Goal: Entertainment & Leisure: Consume media (video, audio)

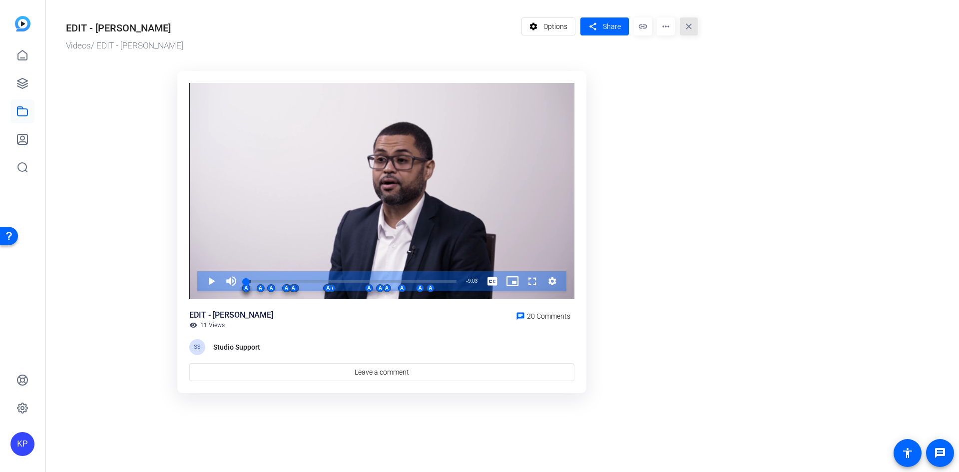
click at [693, 26] on mat-icon "close" at bounding box center [689, 26] width 18 height 18
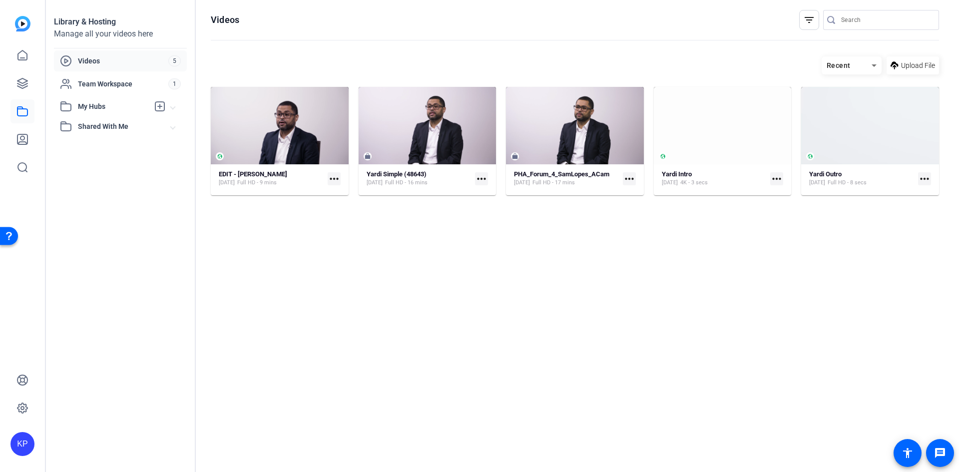
click at [97, 58] on span "Videos" at bounding box center [123, 61] width 90 height 10
click at [95, 81] on span "Team Workspace" at bounding box center [123, 84] width 90 height 10
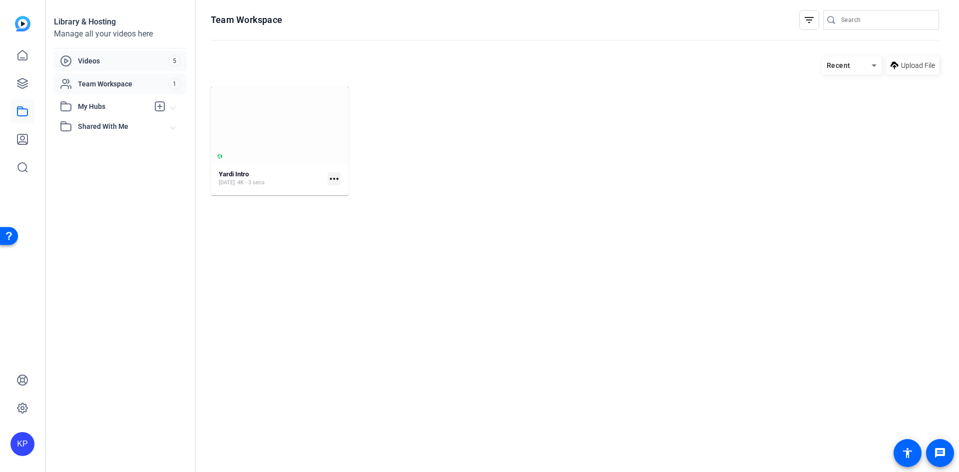
click at [91, 60] on span "Videos" at bounding box center [123, 61] width 90 height 10
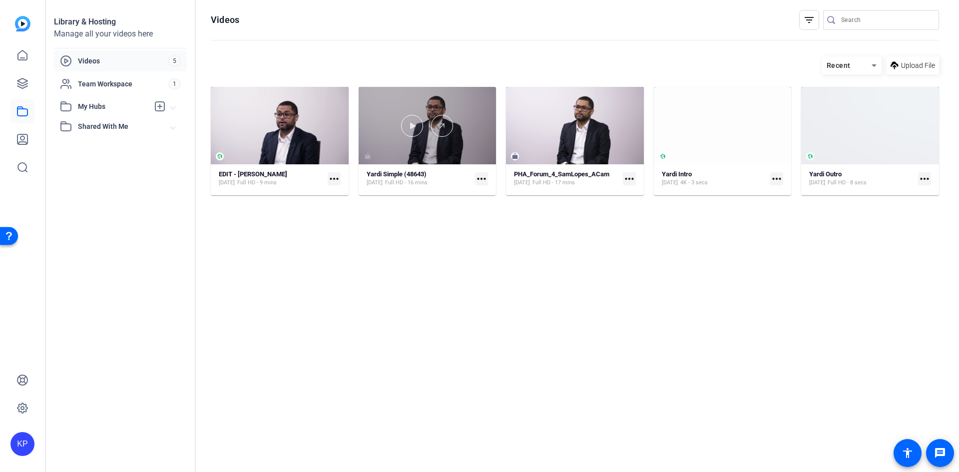
click at [442, 143] on div at bounding box center [428, 125] width 138 height 77
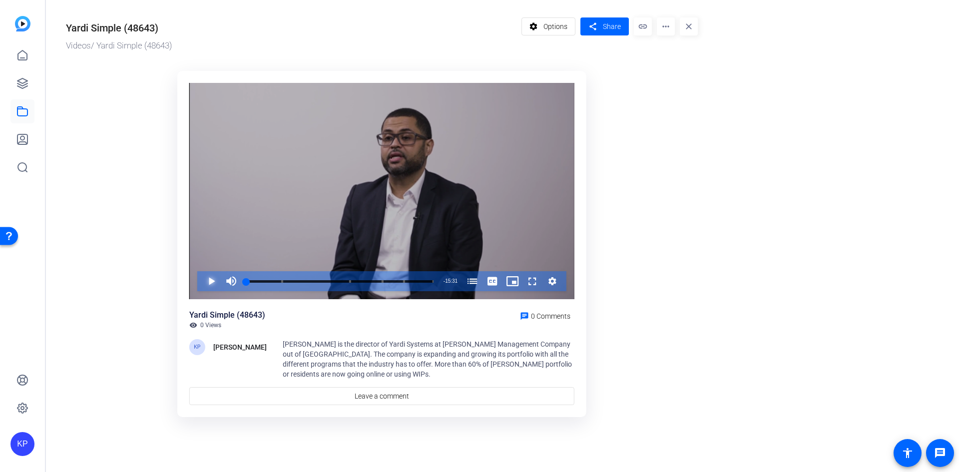
click at [201, 277] on span "Video Player" at bounding box center [201, 281] width 0 height 20
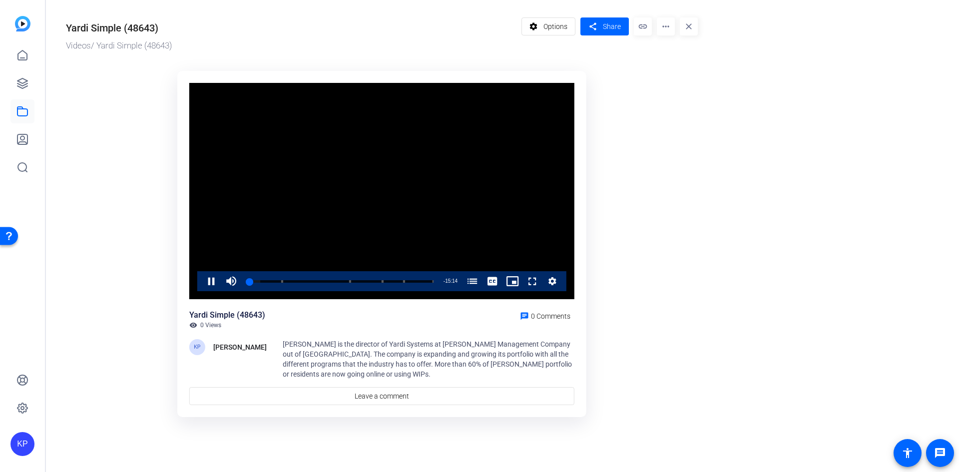
click at [460, 207] on video "Video Player" at bounding box center [381, 191] width 385 height 217
